Goal: Navigation & Orientation: Find specific page/section

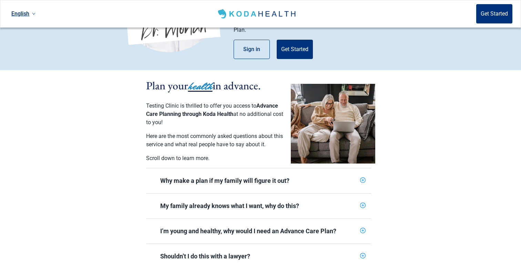
scroll to position [102, 0]
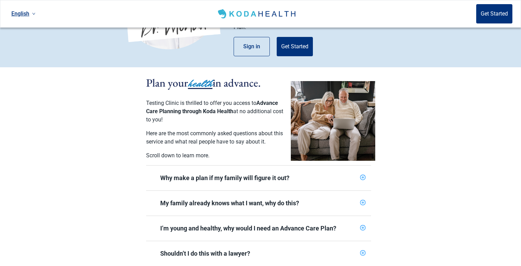
click at [39, 14] on header "English Get Started" at bounding box center [260, 14] width 521 height 28
click at [32, 15] on icon "down" at bounding box center [33, 13] width 3 height 3
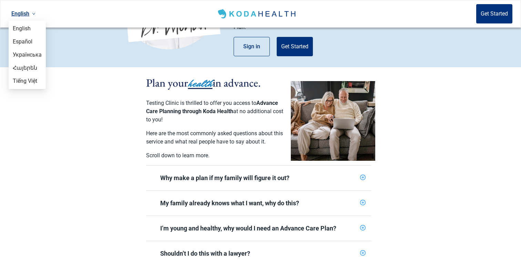
drag, startPoint x: 33, startPoint y: 13, endPoint x: 86, endPoint y: 13, distance: 53.1
click at [33, 13] on icon "down" at bounding box center [33, 13] width 3 height 3
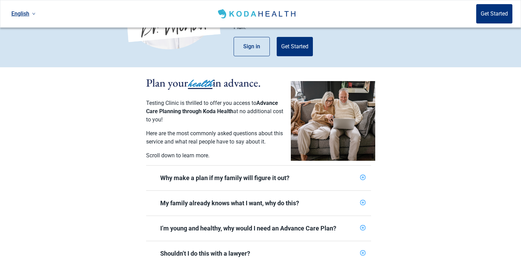
click at [31, 12] on link "English" at bounding box center [24, 13] width 30 height 11
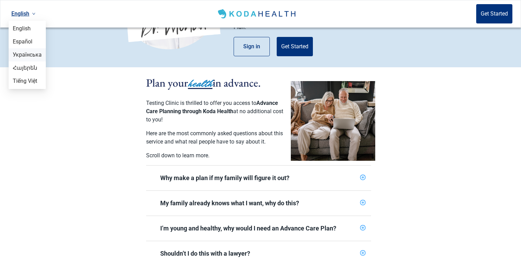
click at [37, 53] on span "Українська" at bounding box center [27, 55] width 29 height 8
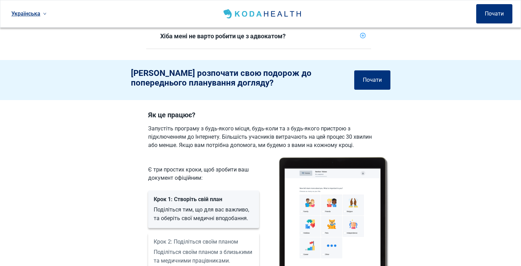
scroll to position [354, 0]
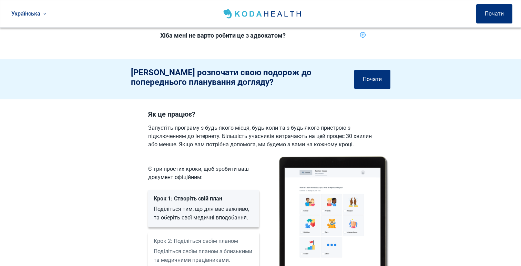
click at [47, 14] on link "Українська" at bounding box center [29, 13] width 41 height 11
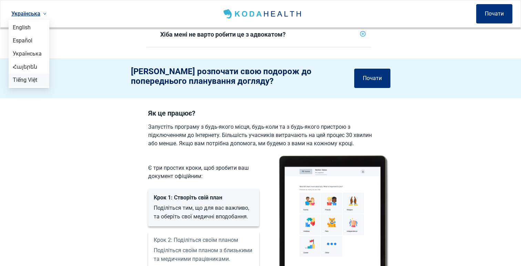
click at [36, 82] on span "Tiếng Việt" at bounding box center [29, 80] width 32 height 8
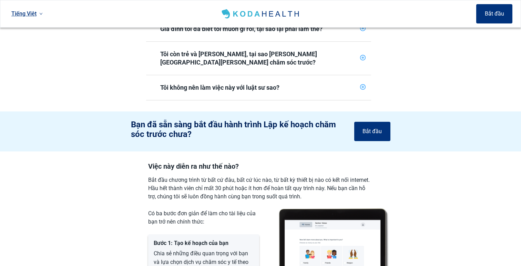
scroll to position [289, 0]
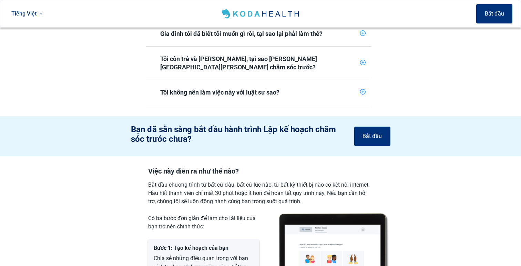
click at [41, 14] on icon "down" at bounding box center [41, 14] width 3 height 2
click at [32, 66] on span "Հայերեն" at bounding box center [27, 69] width 29 height 8
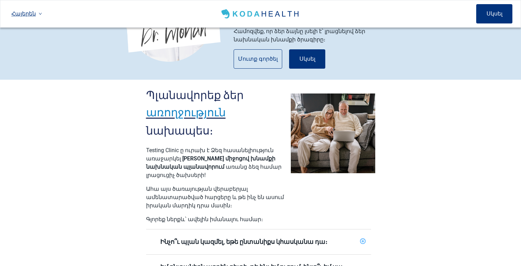
scroll to position [128, 0]
